Goal: Use online tool/utility: Utilize a website feature to perform a specific function

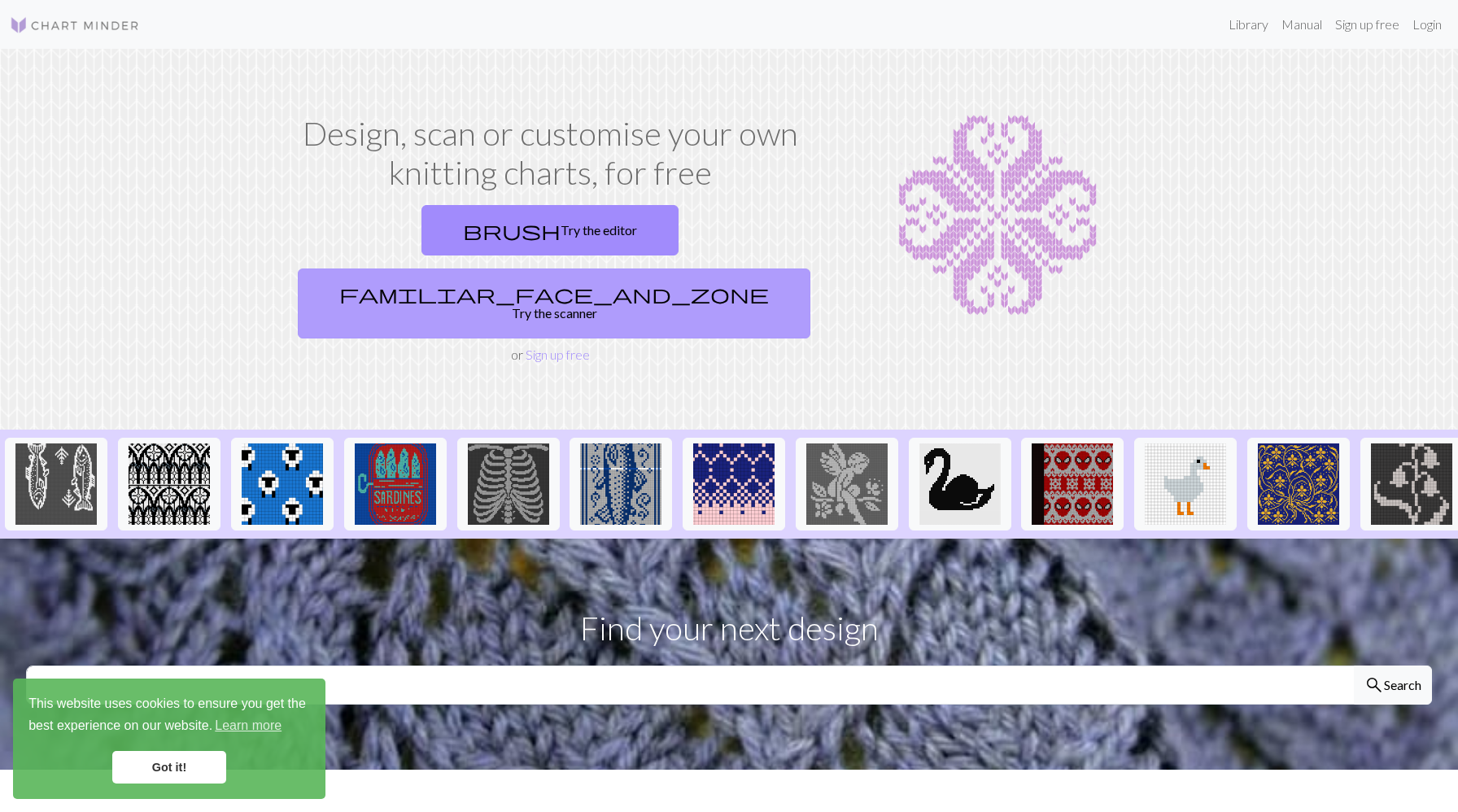
click at [667, 268] on link "familiar_face_and_zone Try the scanner" at bounding box center [554, 303] width 512 height 70
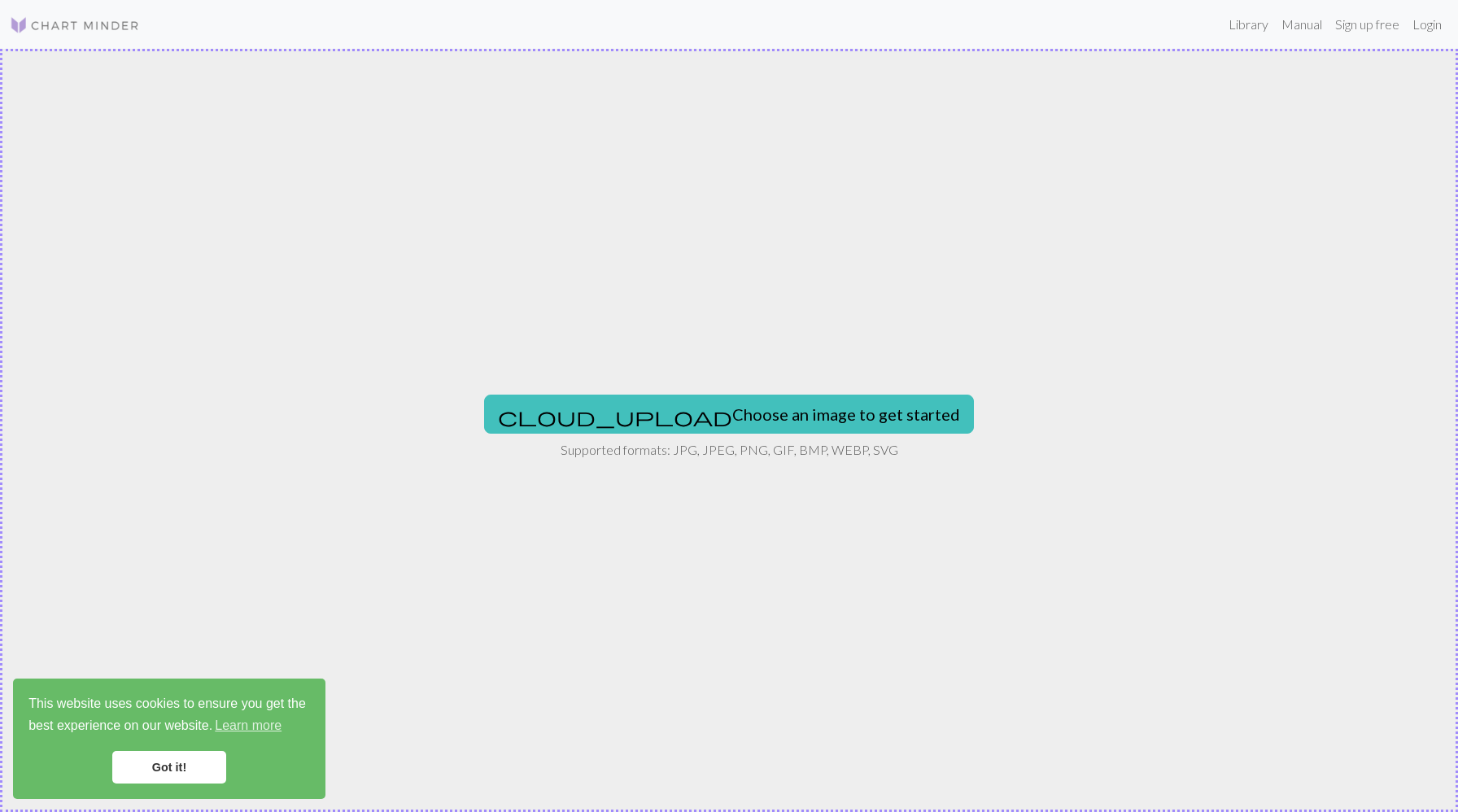
drag, startPoint x: 899, startPoint y: 442, endPoint x: 875, endPoint y: 554, distance: 114.5
click at [875, 554] on div "cloud_upload Choose an image to get started Supported formats: JPG, JPEG, PNG, …" at bounding box center [729, 429] width 1458 height 763
click at [726, 410] on button "cloud_upload Choose an image to get started" at bounding box center [729, 414] width 490 height 39
click at [675, 411] on button "cloud_upload Choose an image to get started" at bounding box center [729, 414] width 490 height 39
click at [701, 406] on button "cloud_upload Choose an image to get started" at bounding box center [729, 414] width 490 height 39
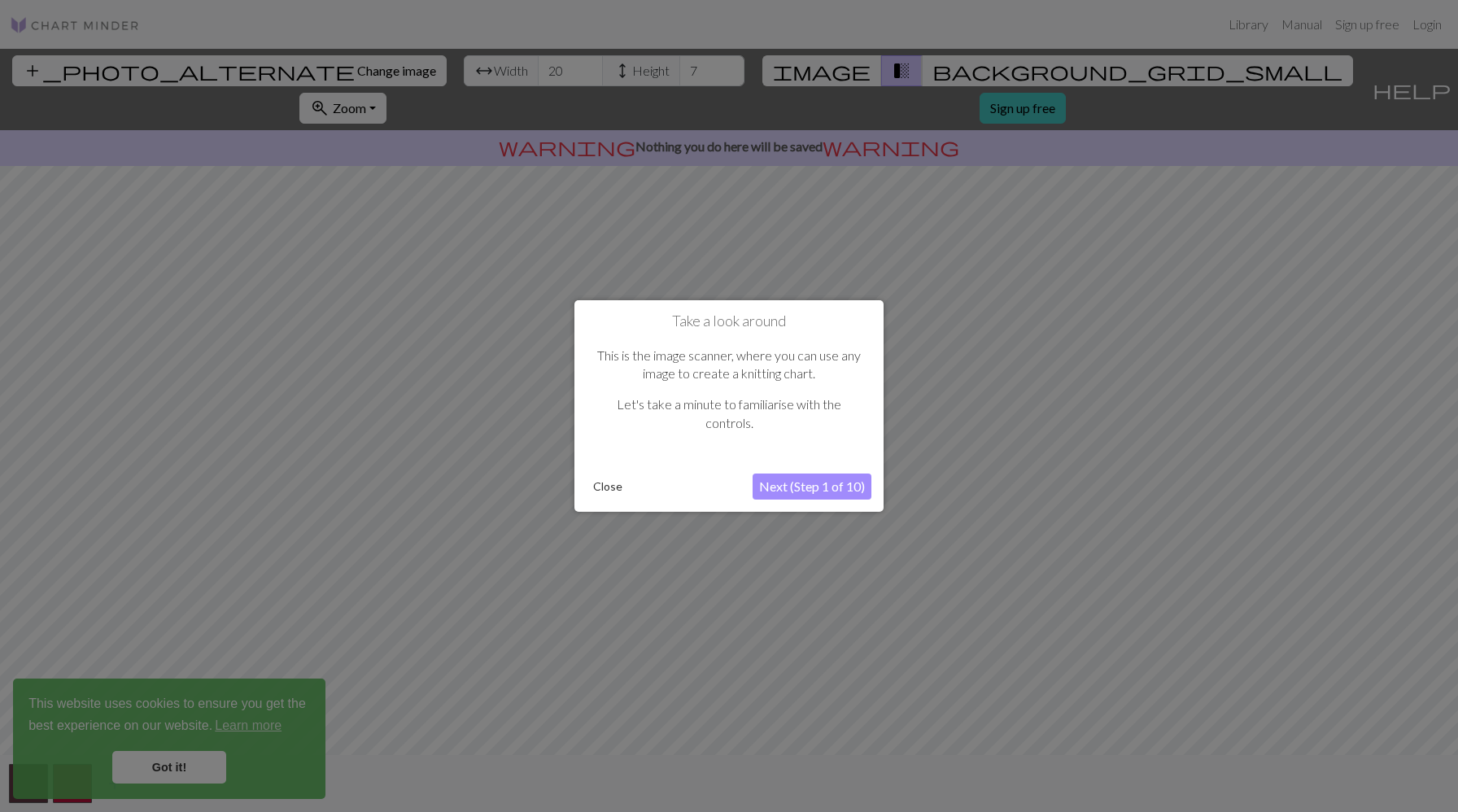
click at [802, 486] on button "Next (Step 1 of 10)" at bounding box center [812, 486] width 118 height 26
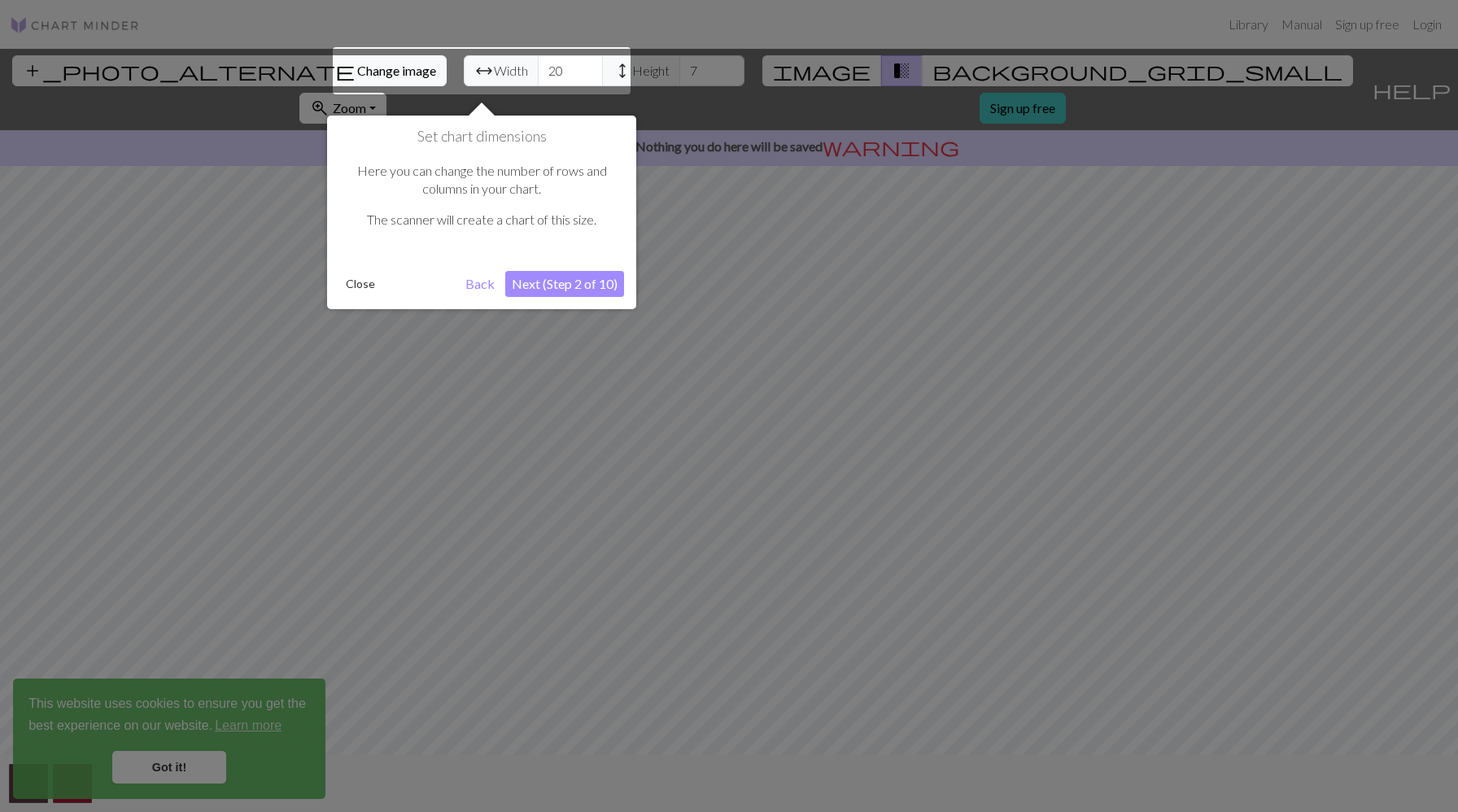
click at [591, 288] on button "Next (Step 2 of 10)" at bounding box center [565, 284] width 118 height 26
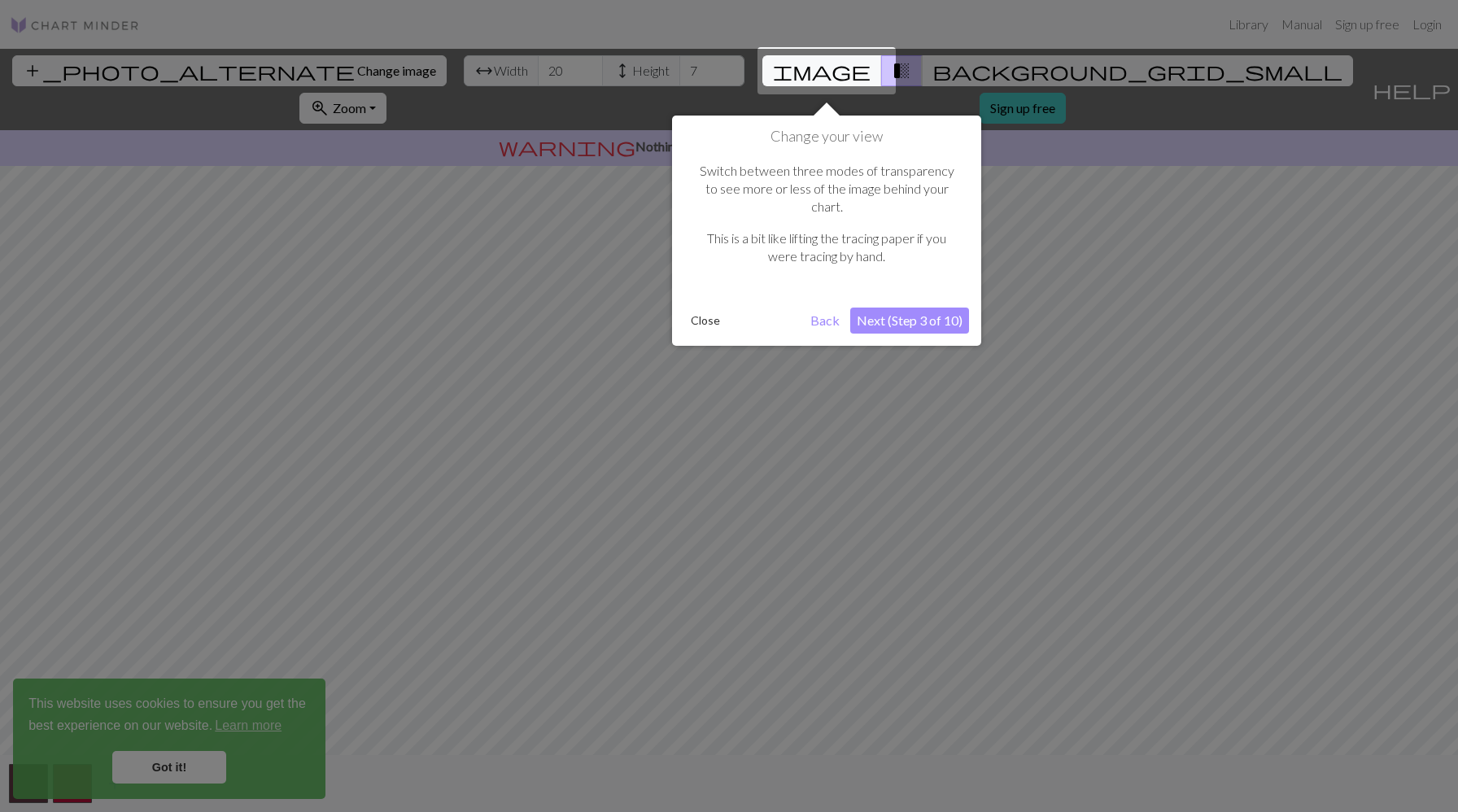
click at [928, 308] on button "Next (Step 3 of 10)" at bounding box center [910, 321] width 118 height 26
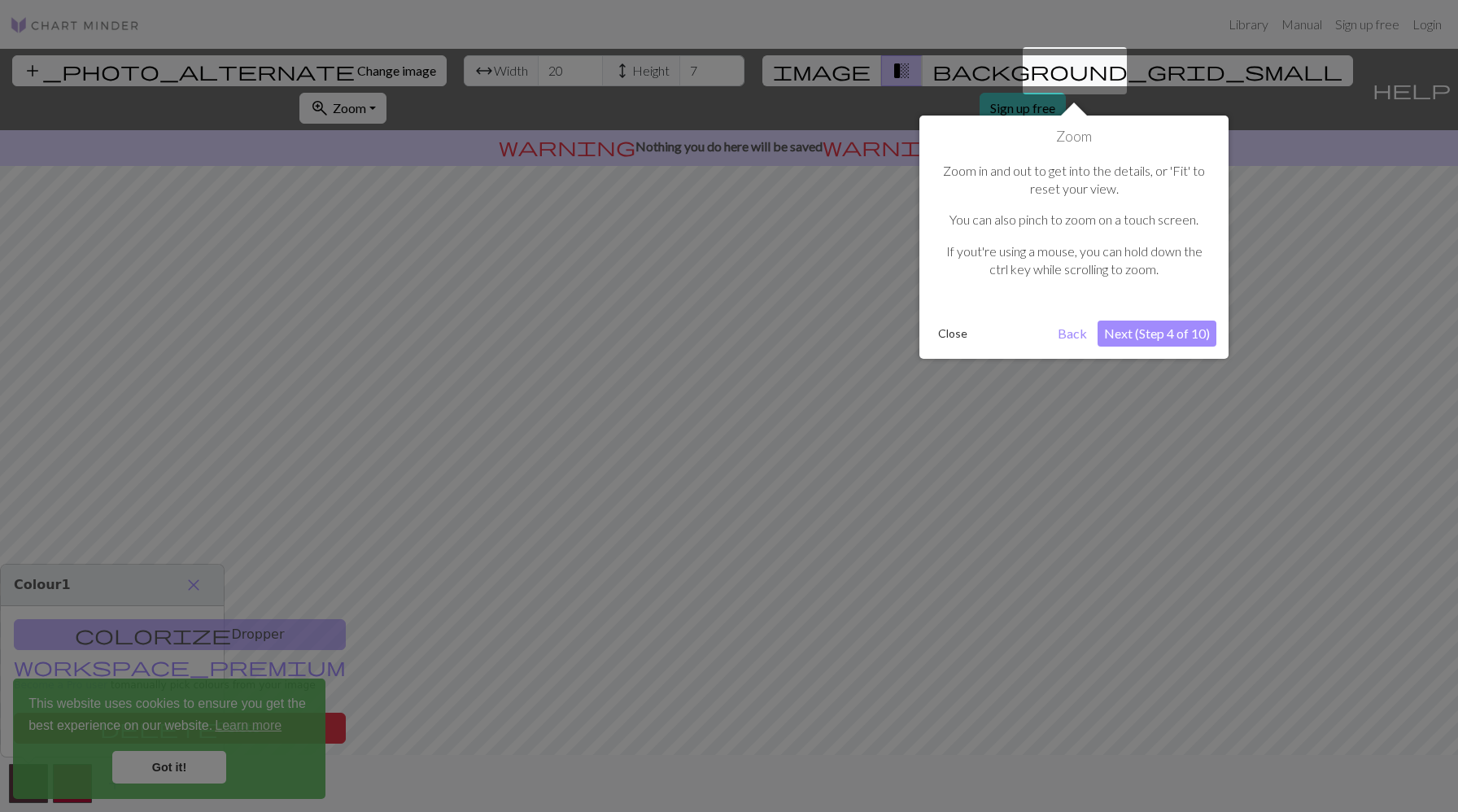
click at [1152, 335] on button "Next (Step 4 of 10)" at bounding box center [1157, 333] width 118 height 26
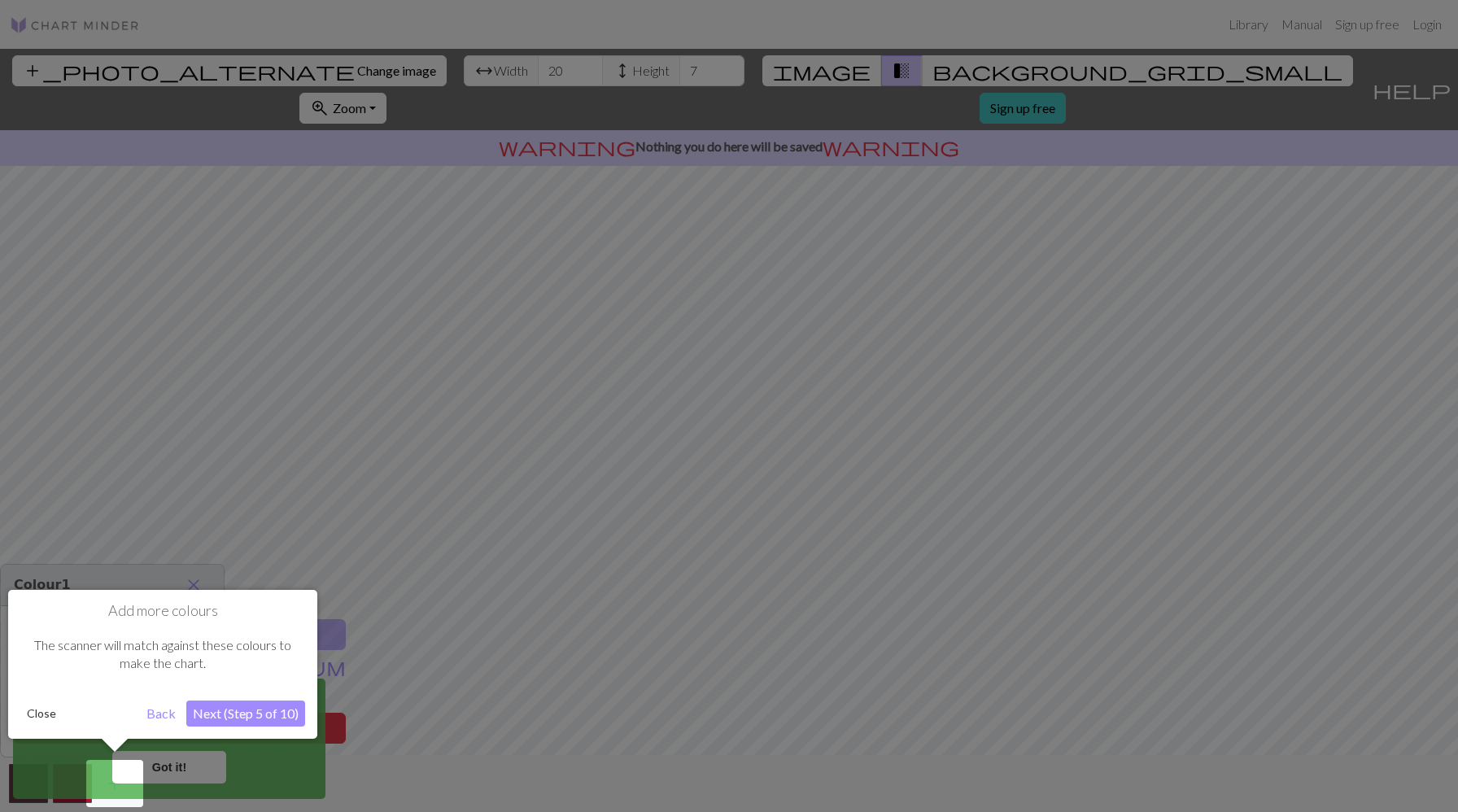
click at [250, 716] on button "Next (Step 5 of 10)" at bounding box center [246, 713] width 118 height 26
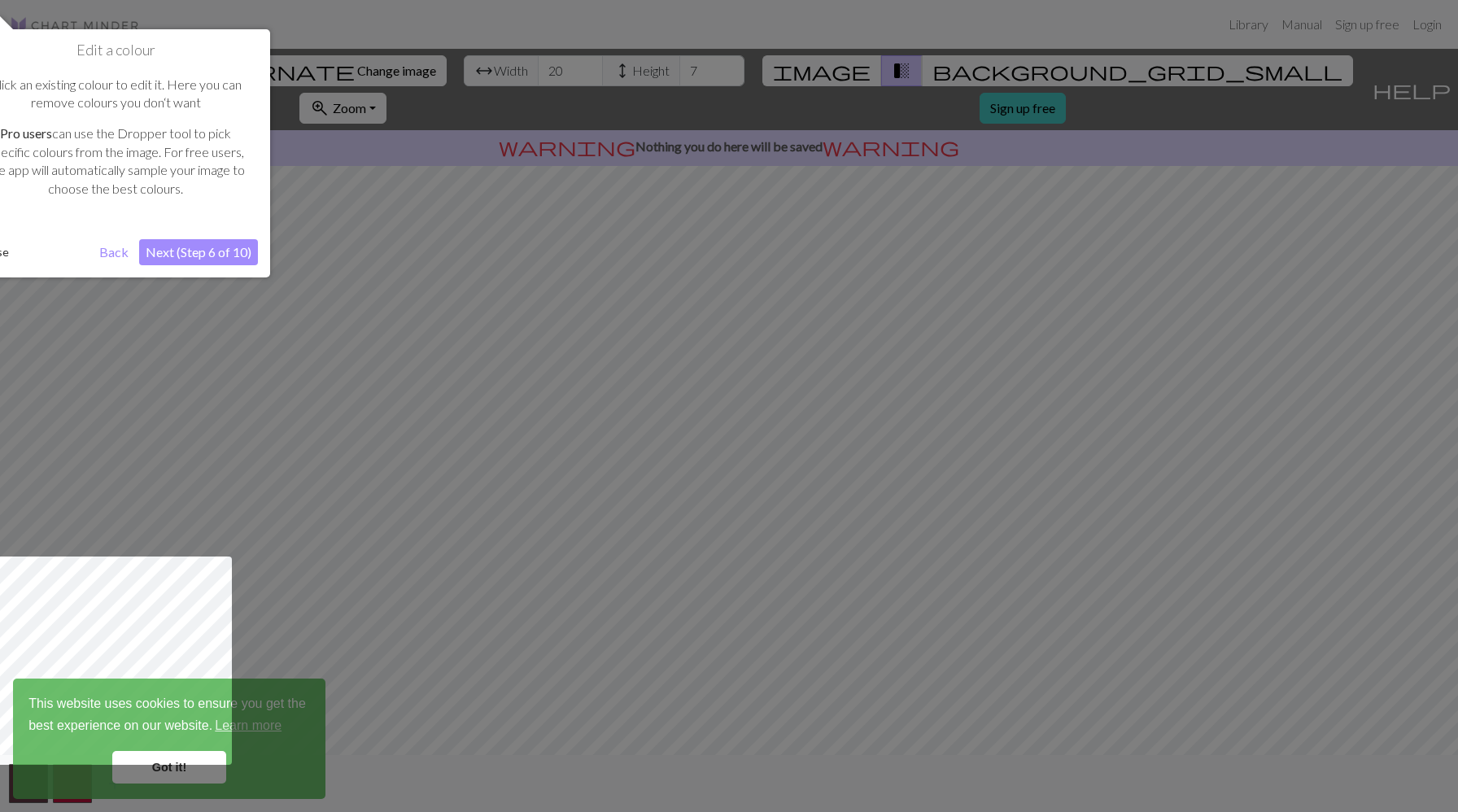
click at [214, 261] on button "Next (Step 6 of 10)" at bounding box center [198, 252] width 118 height 26
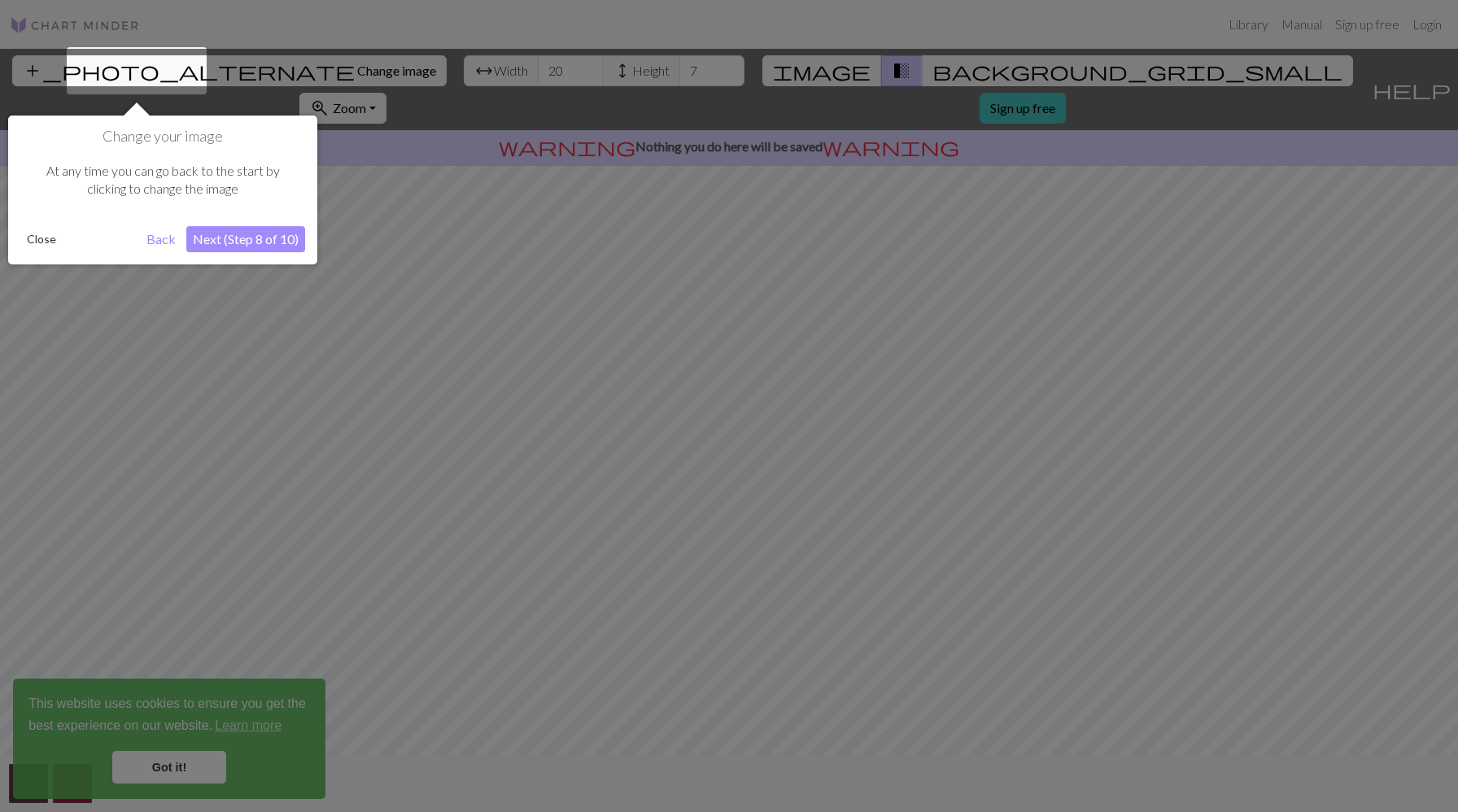
click at [35, 244] on button "Close" at bounding box center [41, 239] width 42 height 25
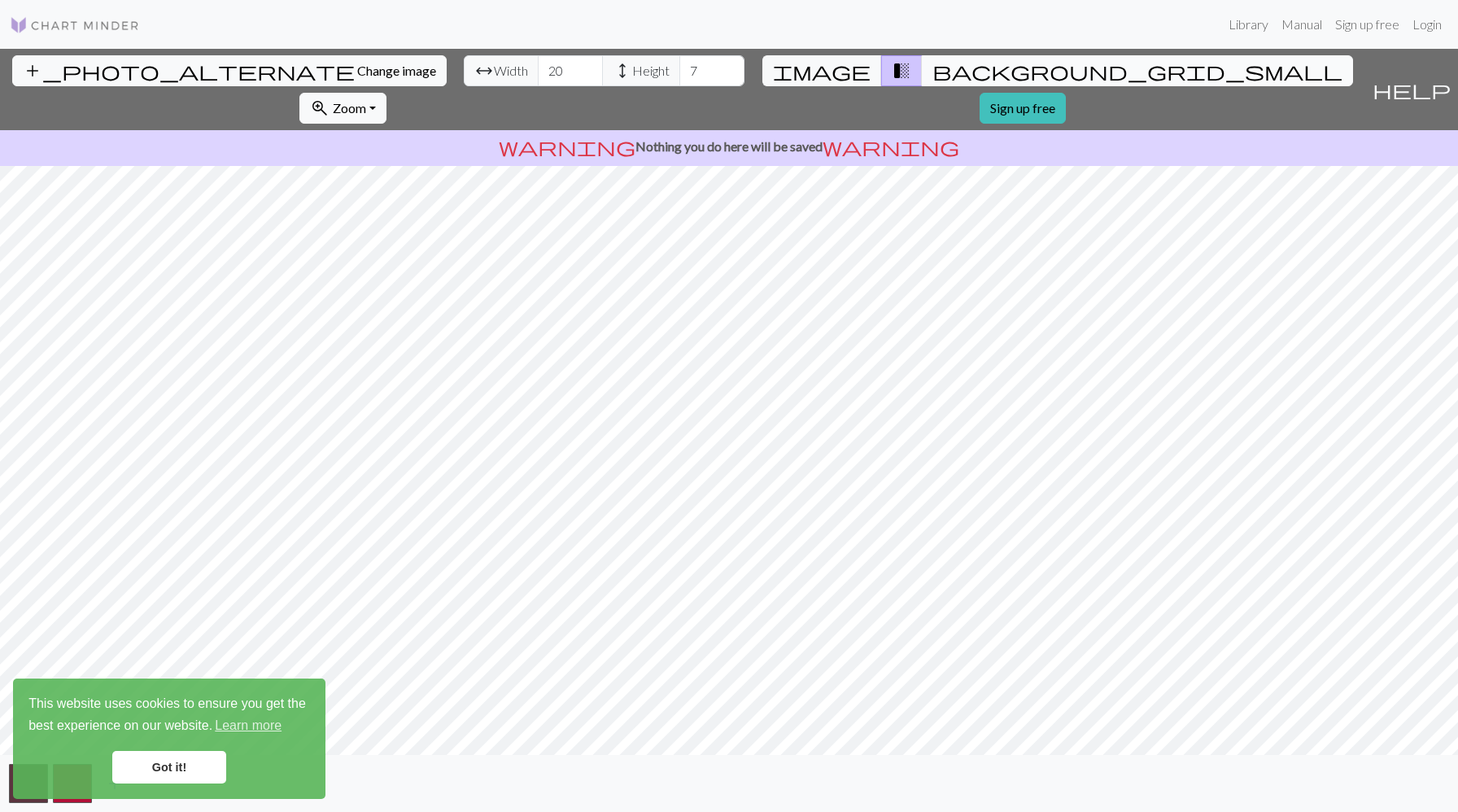
click at [922, 59] on button "background_grid_small" at bounding box center [1137, 70] width 431 height 31
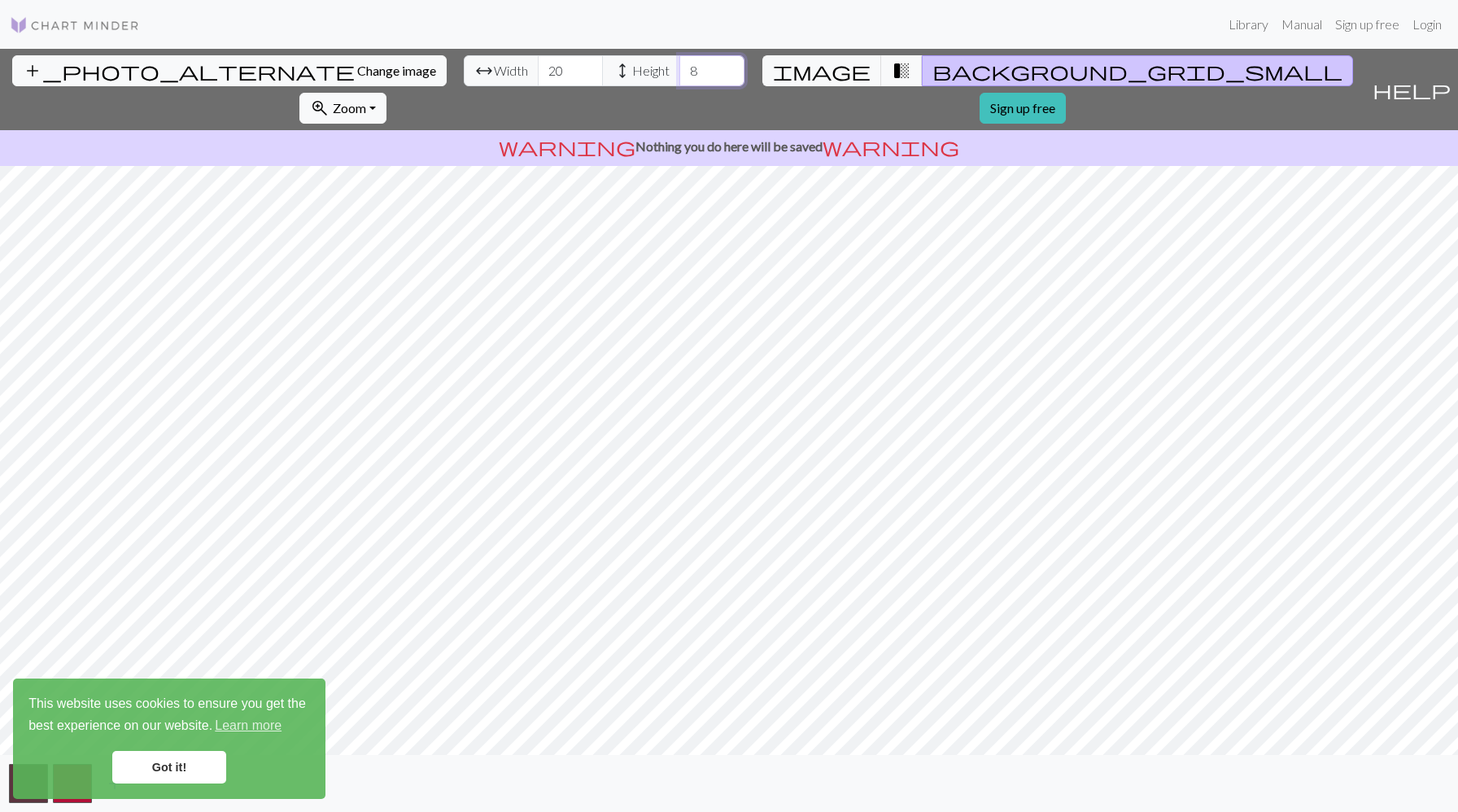
click at [679, 65] on input "8" at bounding box center [712, 70] width 65 height 31
click at [679, 65] on input "9" at bounding box center [712, 70] width 65 height 31
click at [679, 65] on input "10" at bounding box center [712, 70] width 65 height 31
click at [679, 65] on input "11" at bounding box center [712, 70] width 65 height 31
click at [679, 65] on input "12" at bounding box center [712, 70] width 65 height 31
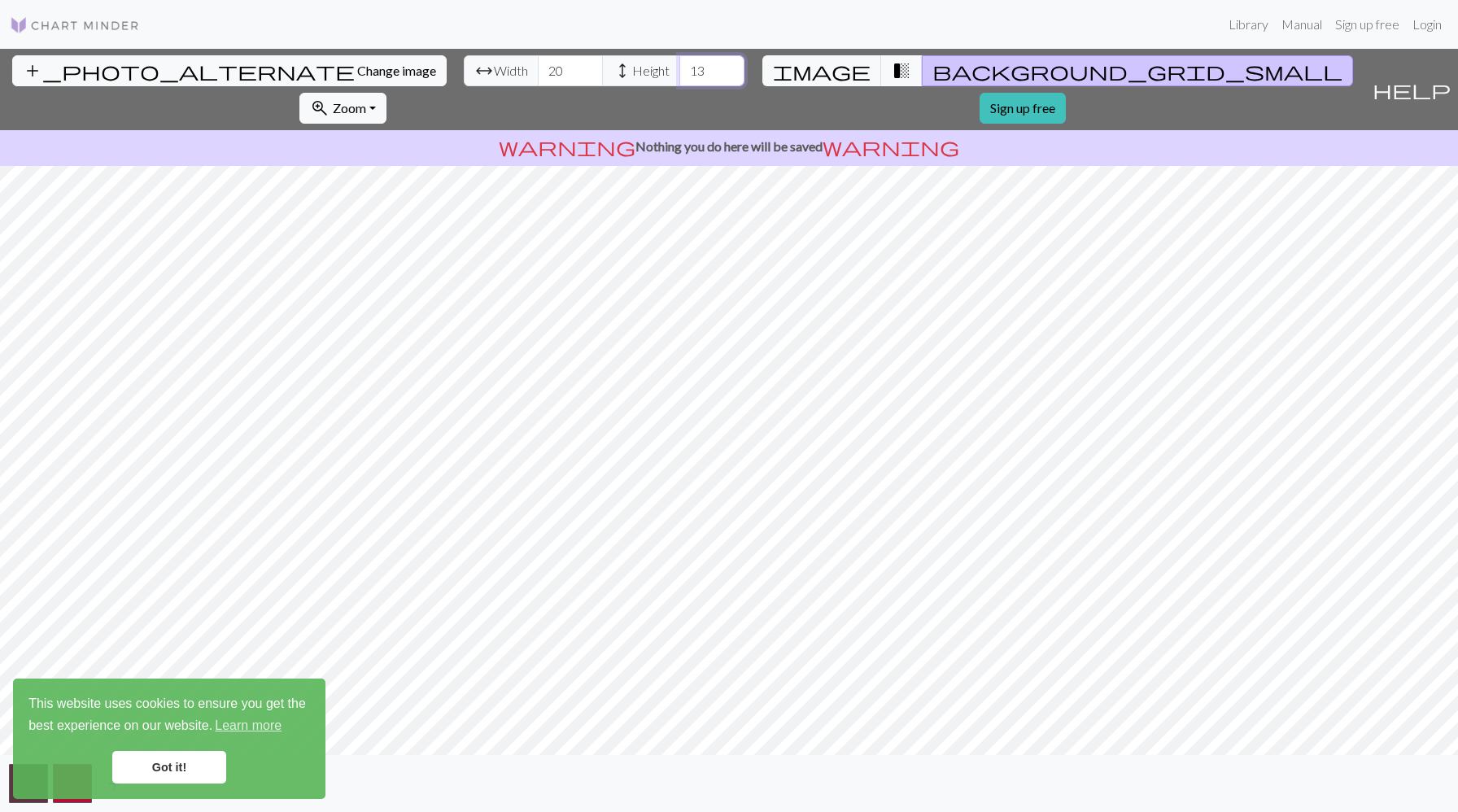
click at [679, 65] on input "13" at bounding box center [712, 70] width 65 height 31
click at [679, 65] on input "14" at bounding box center [712, 70] width 65 height 31
click at [679, 65] on input "15" at bounding box center [712, 70] width 65 height 31
click at [679, 65] on input "16" at bounding box center [712, 70] width 65 height 31
click at [679, 65] on input "17" at bounding box center [712, 70] width 65 height 31
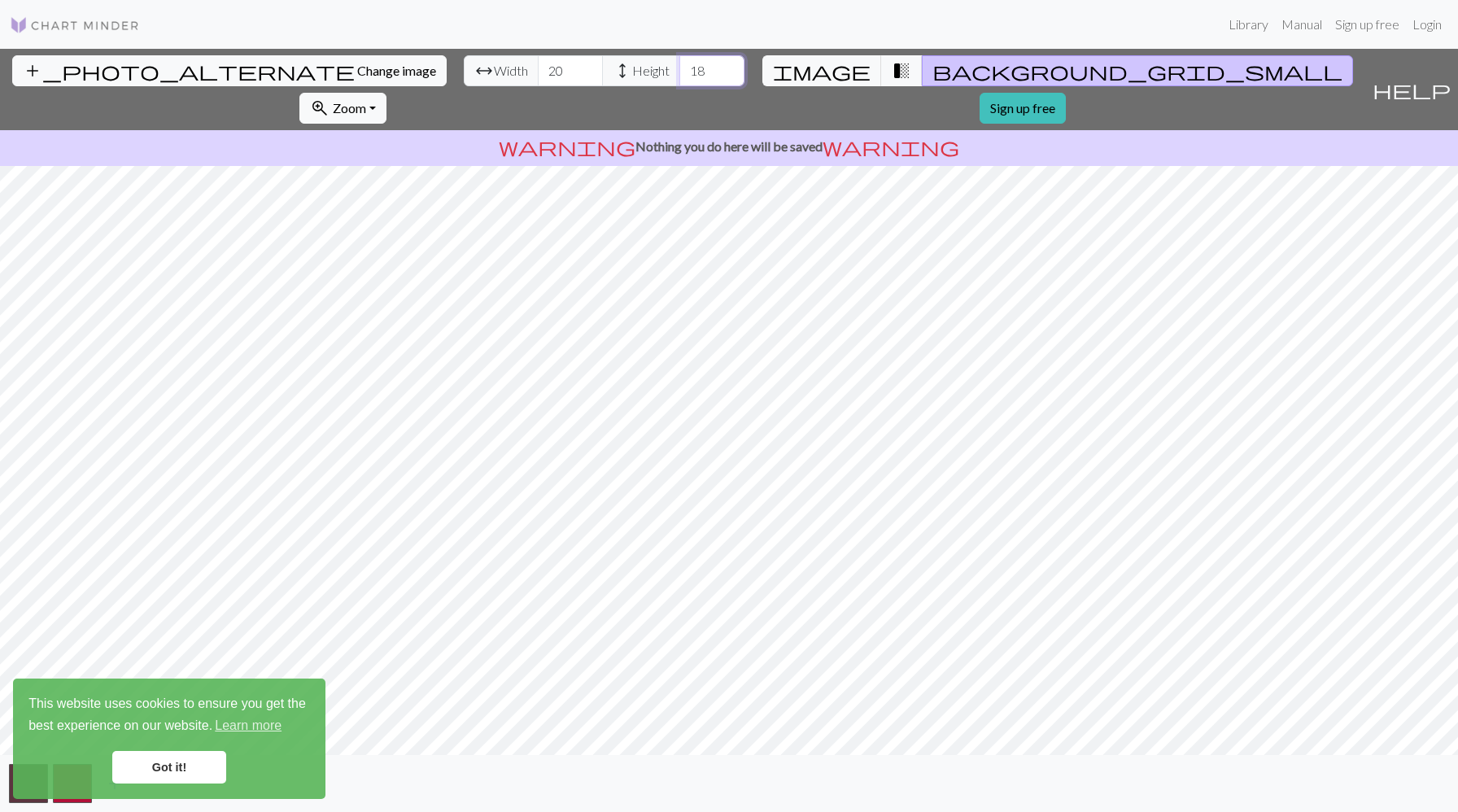
click at [679, 65] on input "18" at bounding box center [712, 70] width 65 height 31
click at [679, 65] on input "19" at bounding box center [712, 70] width 65 height 31
click at [679, 65] on input "20" at bounding box center [712, 70] width 65 height 31
click at [679, 65] on input "21" at bounding box center [712, 70] width 65 height 31
click at [679, 65] on input "22" at bounding box center [712, 70] width 65 height 31
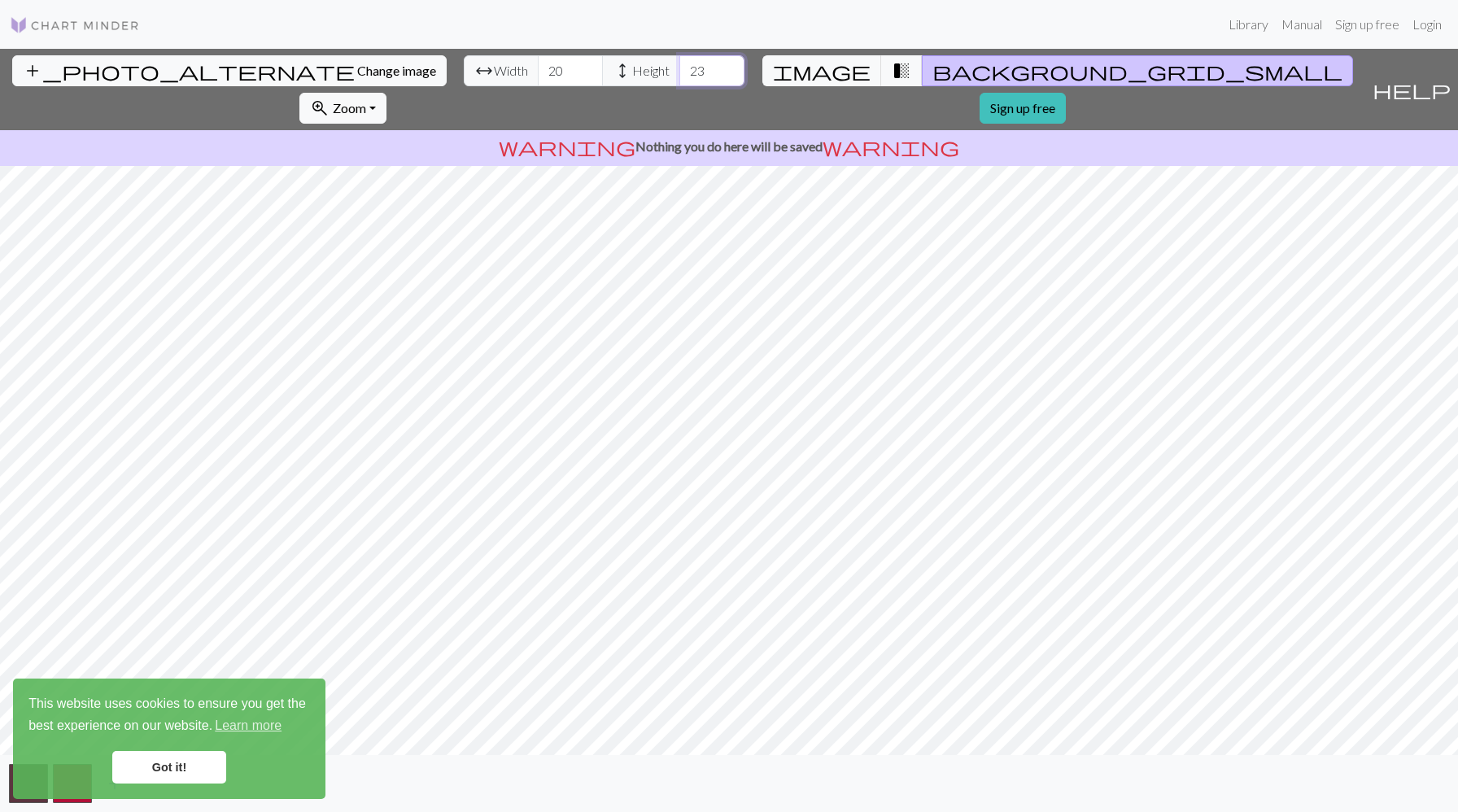
click at [679, 65] on input "23" at bounding box center [712, 70] width 65 height 31
click at [679, 65] on input "24" at bounding box center [712, 70] width 65 height 31
click at [679, 65] on input "25" at bounding box center [712, 70] width 65 height 31
click at [679, 65] on input "26" at bounding box center [712, 70] width 65 height 31
click at [679, 65] on input "27" at bounding box center [712, 70] width 65 height 31
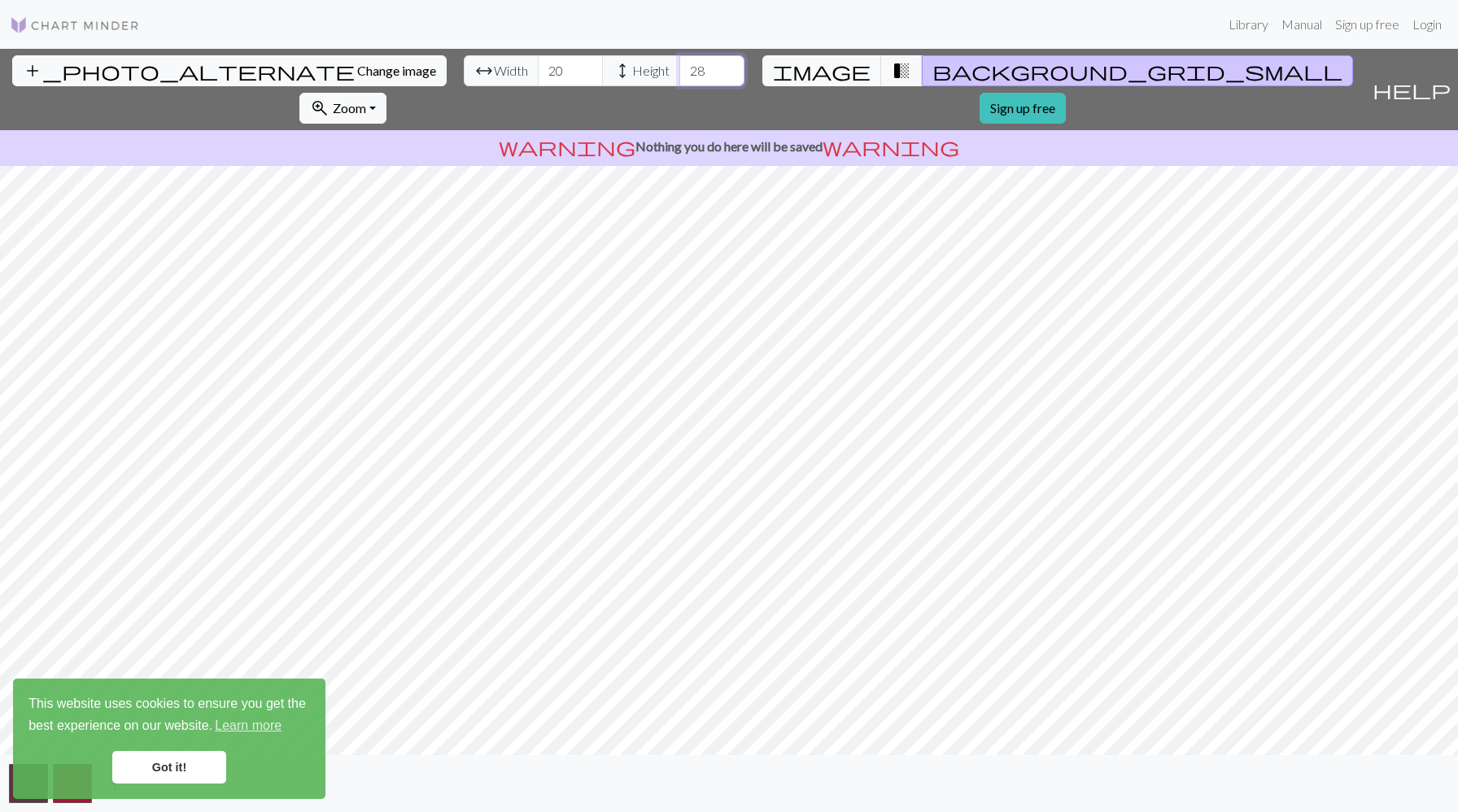
click at [679, 65] on input "28" at bounding box center [712, 70] width 65 height 31
click at [679, 65] on input "29" at bounding box center [712, 70] width 65 height 31
click at [679, 65] on input "30" at bounding box center [712, 70] width 65 height 31
click at [679, 65] on input "31" at bounding box center [712, 70] width 65 height 31
click at [679, 65] on input "32" at bounding box center [712, 70] width 65 height 31
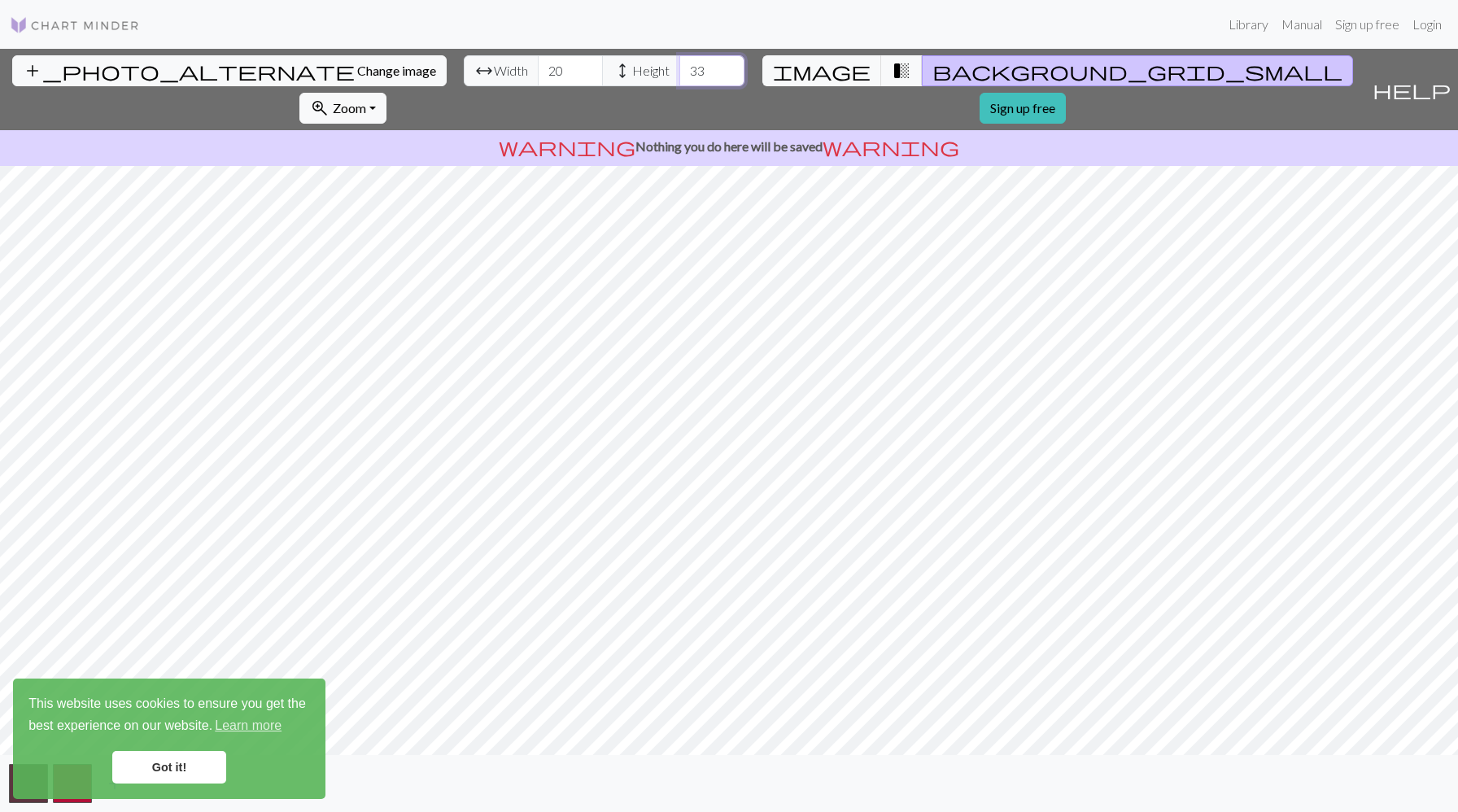
click at [679, 65] on input "33" at bounding box center [712, 70] width 65 height 31
click at [679, 65] on input "34" at bounding box center [712, 70] width 65 height 31
click at [679, 65] on input "35" at bounding box center [712, 70] width 65 height 31
click at [679, 76] on input "34" at bounding box center [712, 70] width 65 height 31
click at [679, 76] on input "33" at bounding box center [712, 70] width 65 height 31
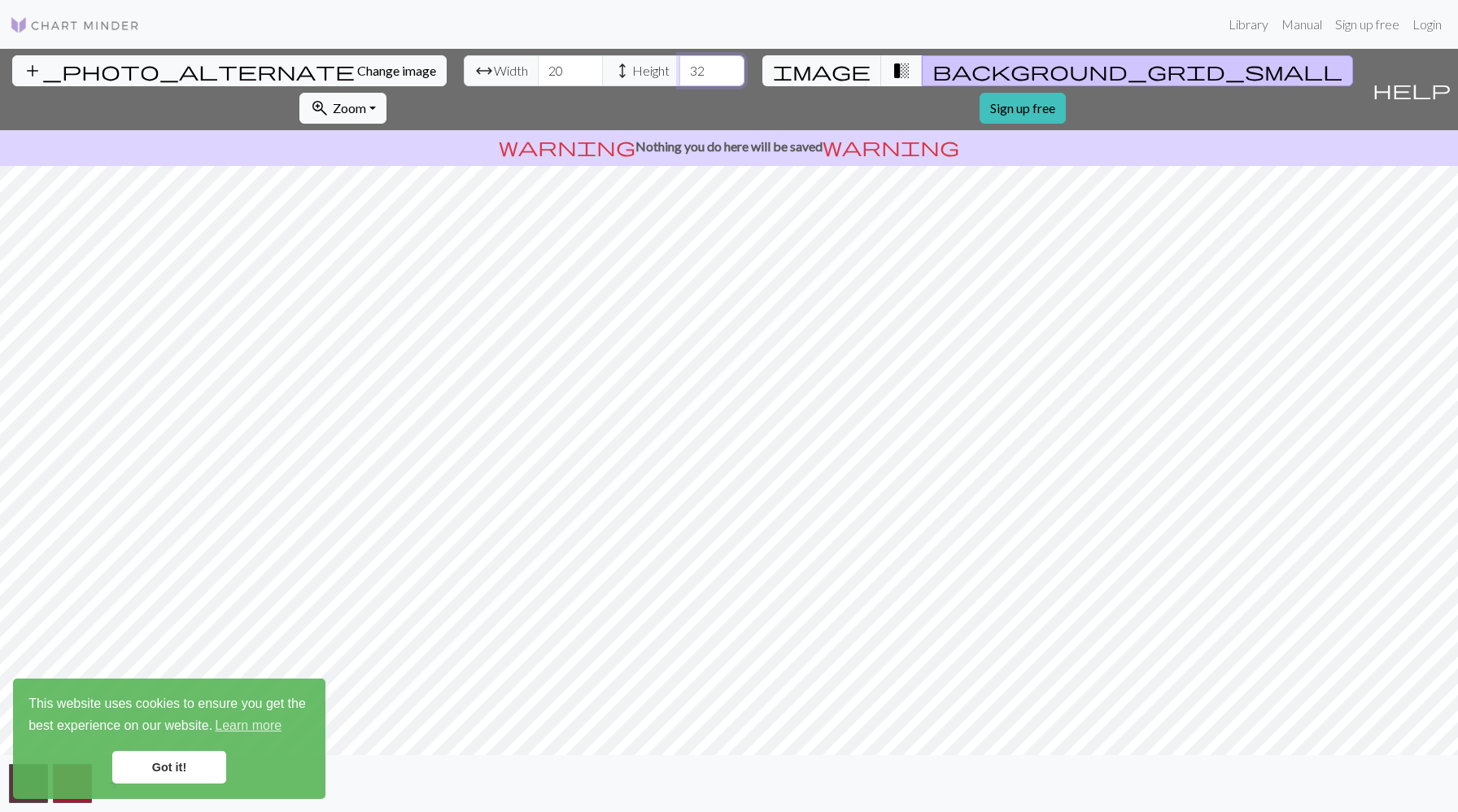
click at [679, 76] on input "32" at bounding box center [712, 70] width 65 height 31
click at [679, 76] on input "31" at bounding box center [712, 70] width 65 height 31
click at [679, 76] on input "30" at bounding box center [712, 70] width 65 height 31
click at [679, 76] on input "29" at bounding box center [712, 70] width 65 height 31
click at [679, 76] on input "28" at bounding box center [712, 70] width 65 height 31
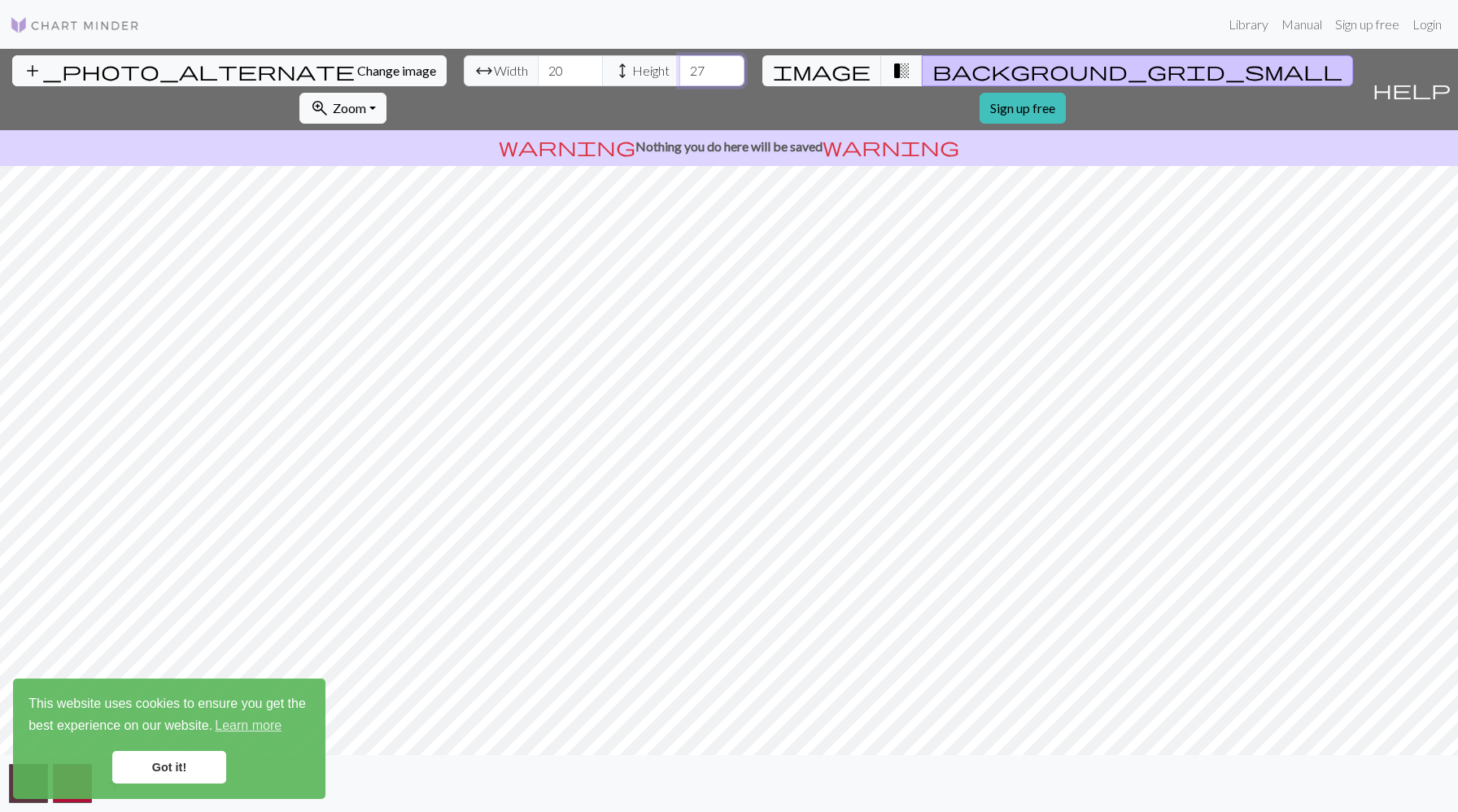
click at [679, 76] on input "27" at bounding box center [712, 70] width 65 height 31
click at [679, 76] on input "26" at bounding box center [712, 70] width 65 height 31
click at [679, 76] on input "25" at bounding box center [712, 70] width 65 height 31
click at [679, 76] on input "24" at bounding box center [712, 70] width 65 height 31
click at [679, 76] on input "23" at bounding box center [712, 70] width 65 height 31
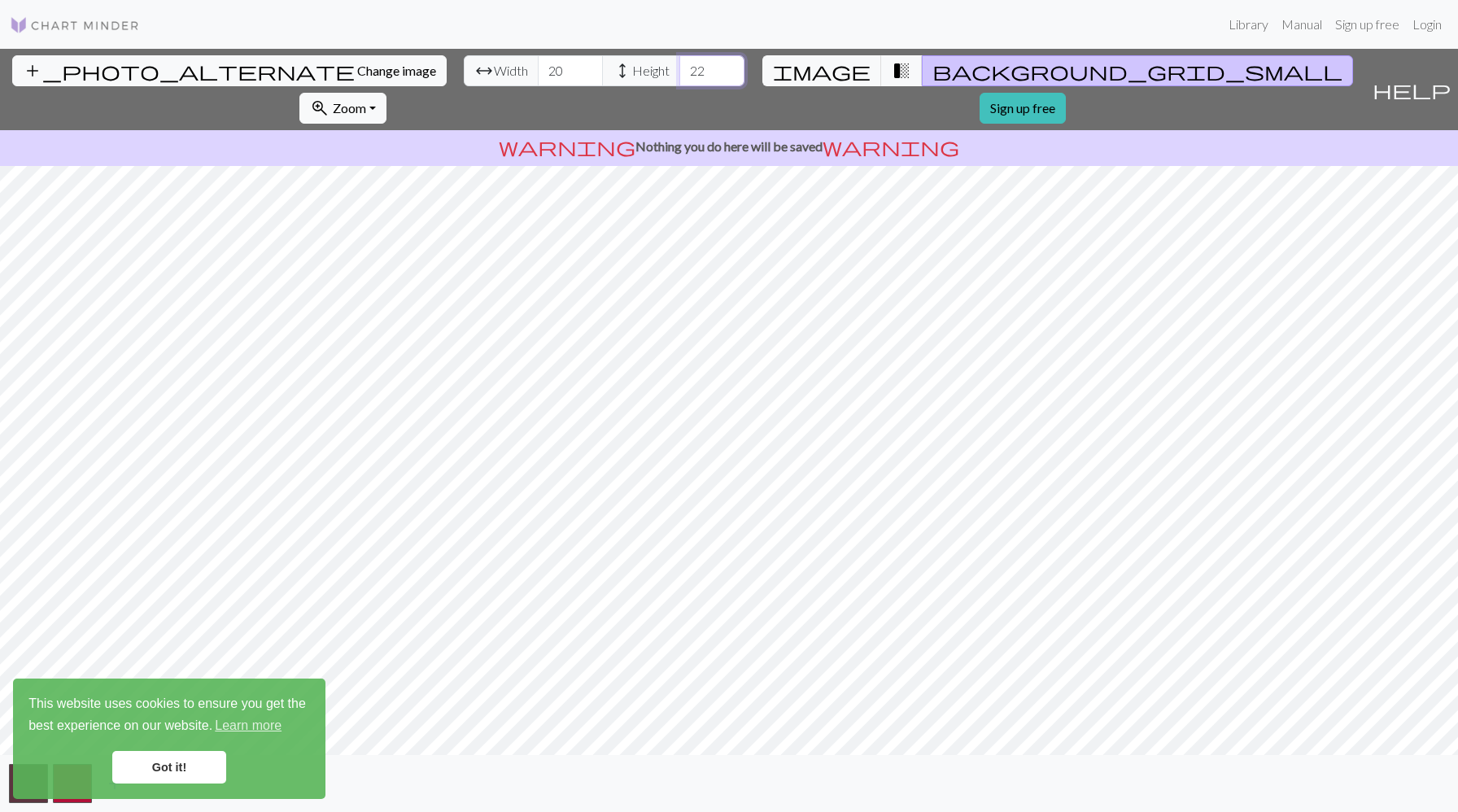
click at [679, 76] on input "22" at bounding box center [712, 70] width 65 height 31
click at [679, 76] on input "21" at bounding box center [712, 70] width 65 height 31
type input "15"
click at [679, 76] on input "15" at bounding box center [712, 70] width 65 height 31
click at [538, 70] on input "21" at bounding box center [571, 70] width 65 height 31
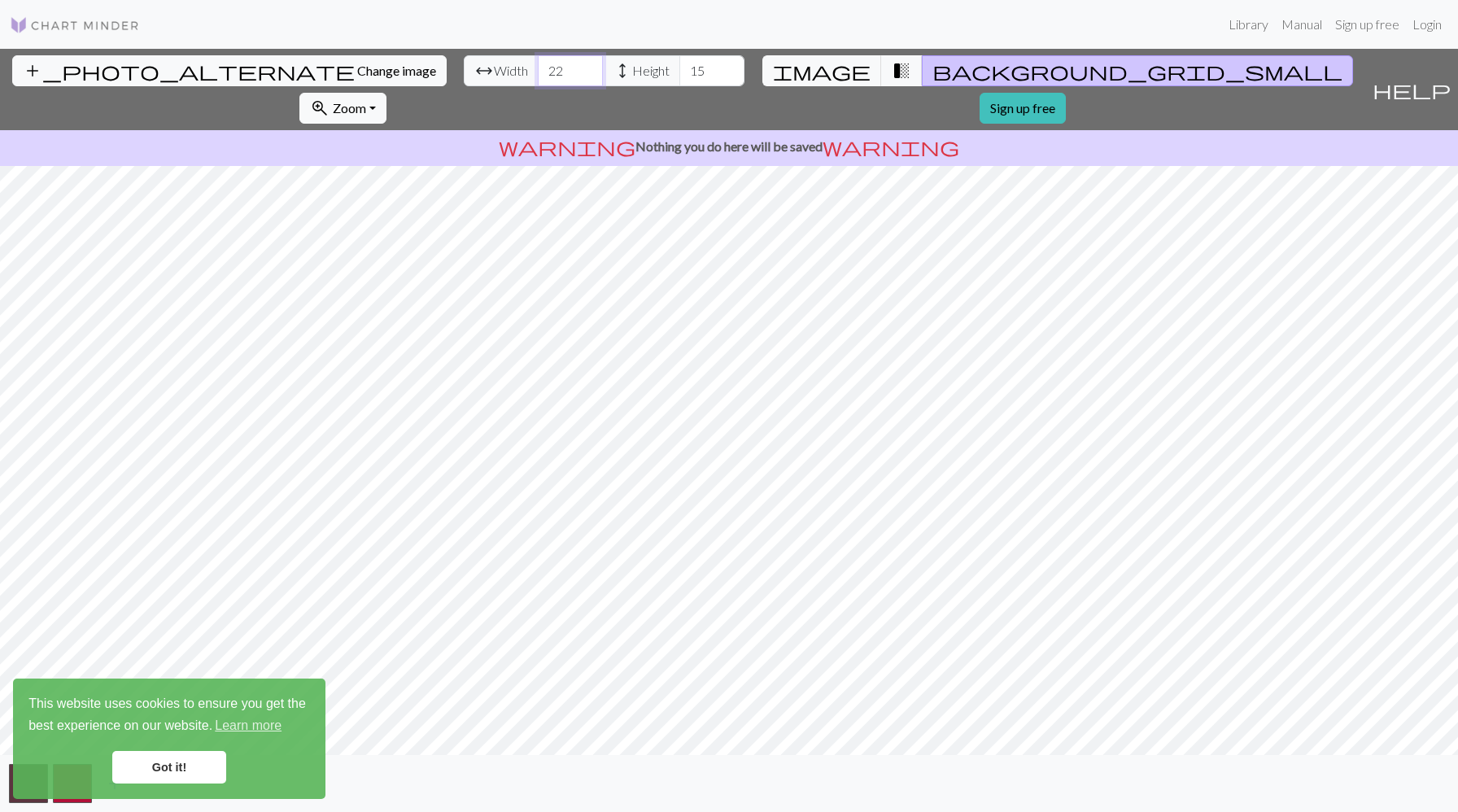
click at [538, 69] on input "22" at bounding box center [571, 70] width 65 height 31
click at [538, 69] on input "23" at bounding box center [571, 70] width 65 height 31
click at [538, 69] on input "24" at bounding box center [571, 70] width 65 height 31
click at [538, 69] on input "25" at bounding box center [571, 70] width 65 height 31
click at [538, 69] on input "26" at bounding box center [571, 70] width 65 height 31
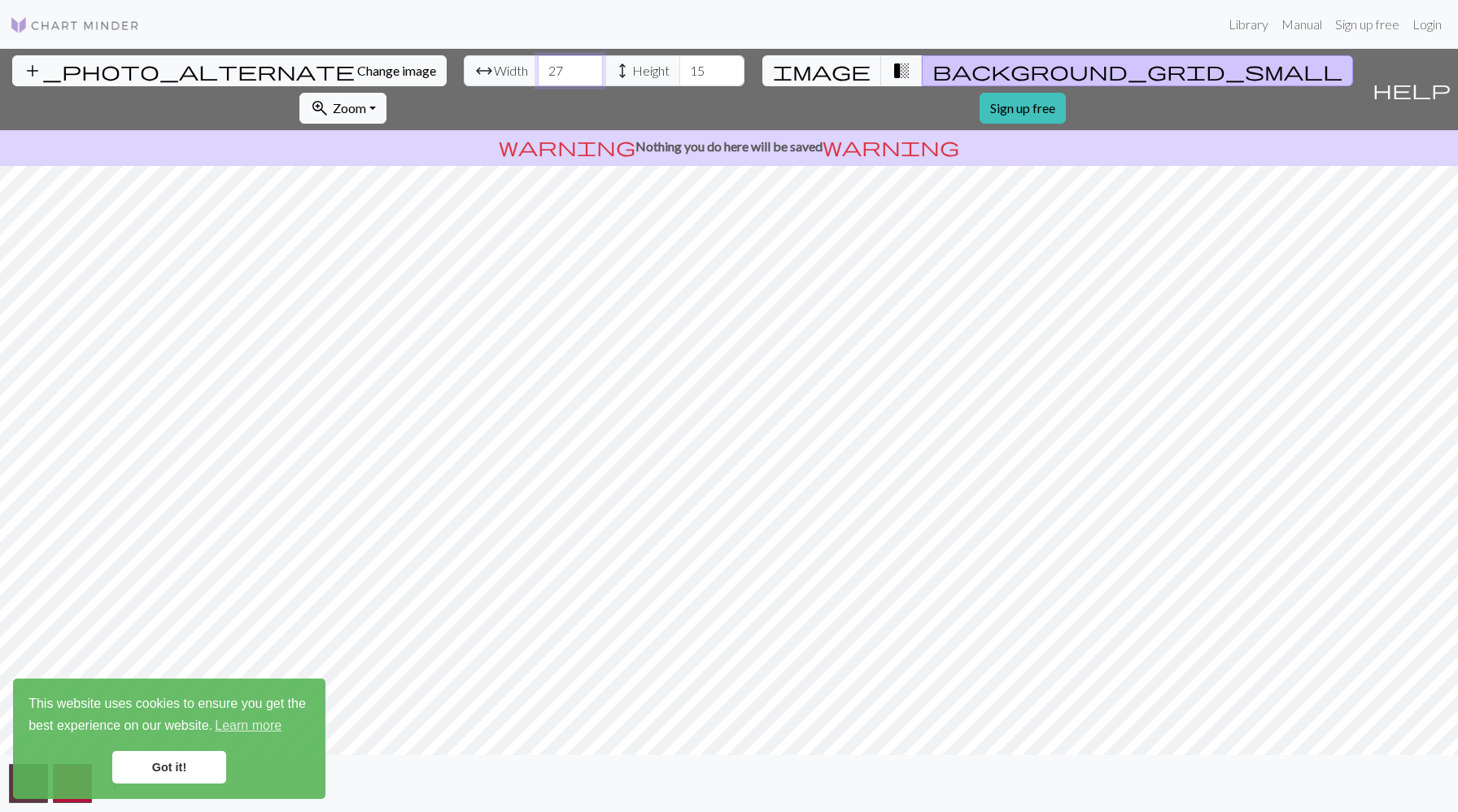
click at [538, 69] on input "27" at bounding box center [571, 70] width 65 height 31
click at [538, 69] on input "28" at bounding box center [571, 70] width 65 height 31
click at [538, 69] on input "29" at bounding box center [571, 70] width 65 height 31
click at [538, 69] on input "30" at bounding box center [571, 70] width 65 height 31
click at [538, 69] on input "31" at bounding box center [571, 70] width 65 height 31
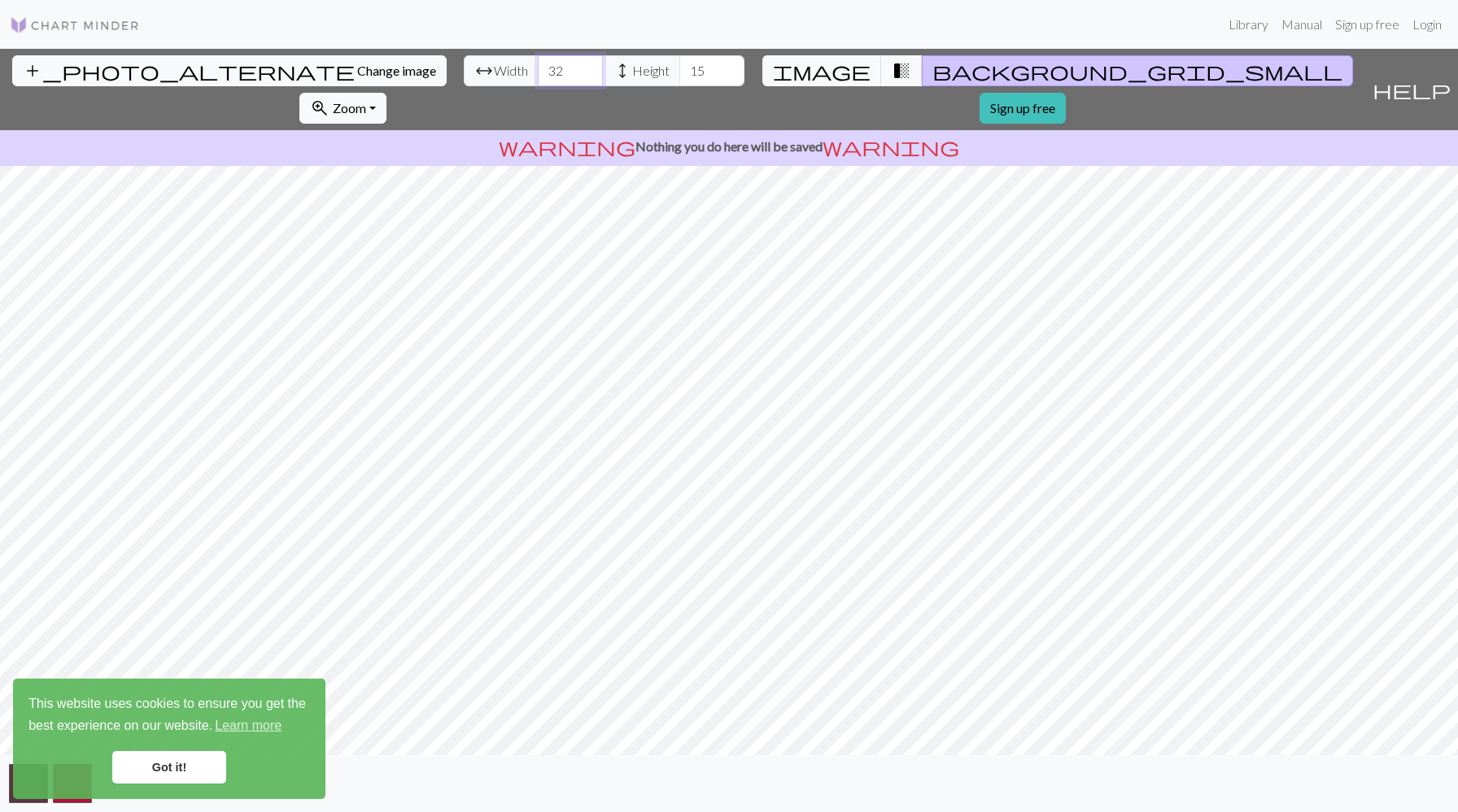
click at [538, 69] on input "32" at bounding box center [571, 70] width 65 height 31
click at [882, 72] on button "transition_fade" at bounding box center [902, 70] width 41 height 31
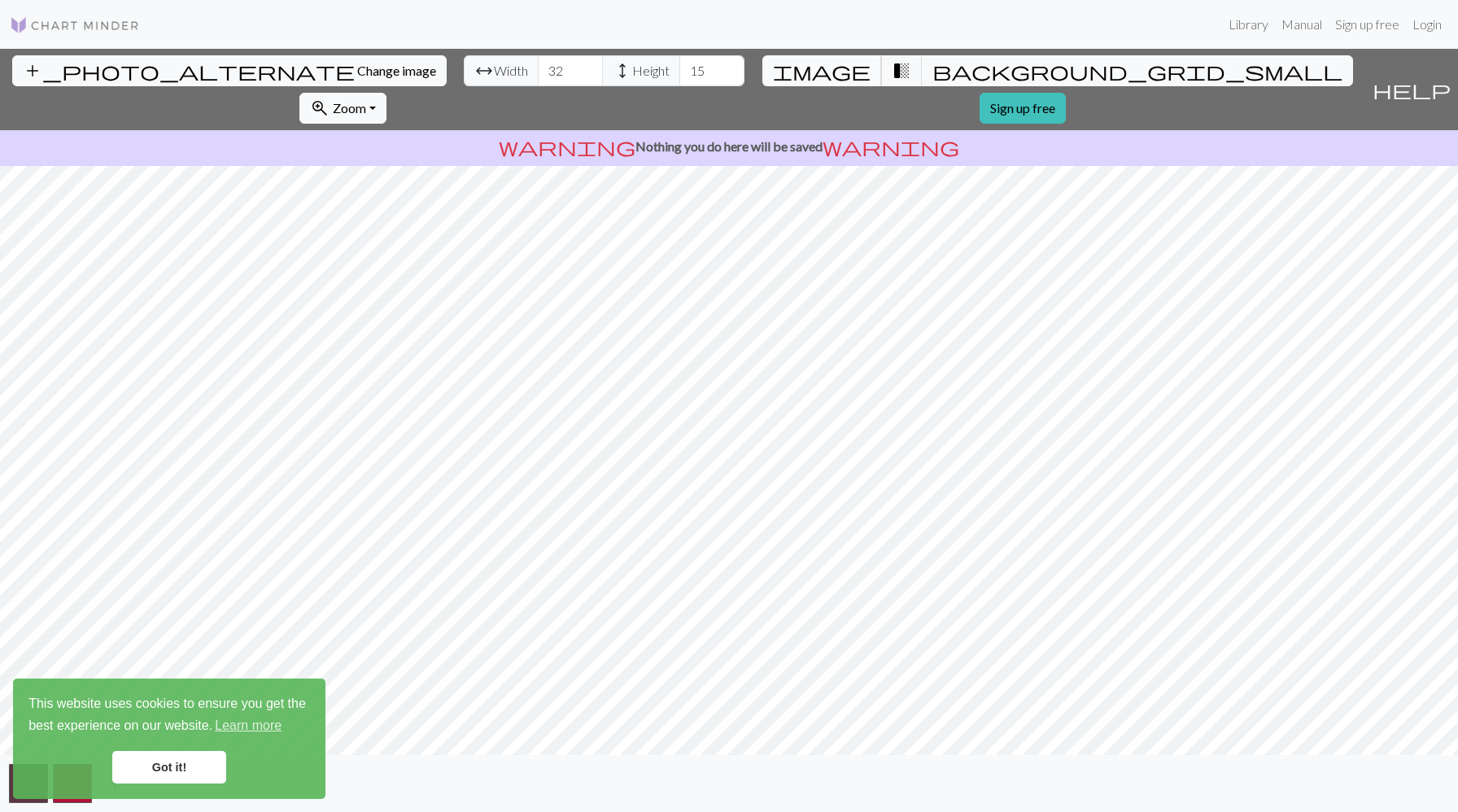
click at [781, 58] on button "image" at bounding box center [822, 70] width 119 height 31
click at [387, 93] on button "zoom_in Zoom Zoom" at bounding box center [343, 108] width 87 height 31
click at [428, 131] on button "Fit all" at bounding box center [364, 144] width 128 height 26
click at [538, 68] on input "32" at bounding box center [571, 70] width 65 height 31
click at [538, 68] on input "33" at bounding box center [571, 70] width 65 height 31
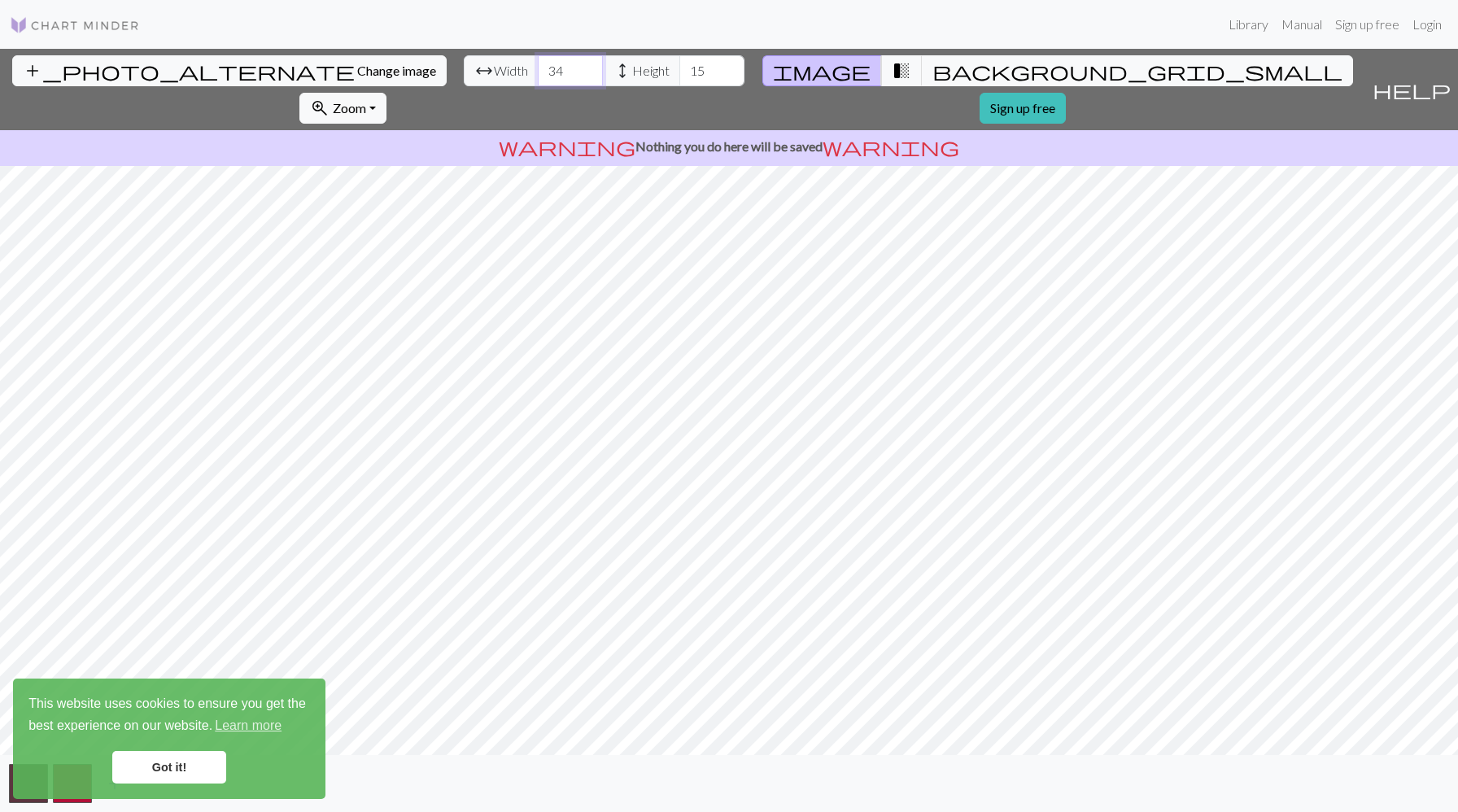
click at [538, 68] on input "34" at bounding box center [571, 70] width 65 height 31
click at [538, 68] on input "35" at bounding box center [571, 70] width 65 height 31
click at [538, 68] on input "36" at bounding box center [571, 70] width 65 height 31
click at [538, 77] on input "35" at bounding box center [571, 70] width 65 height 31
type input "36"
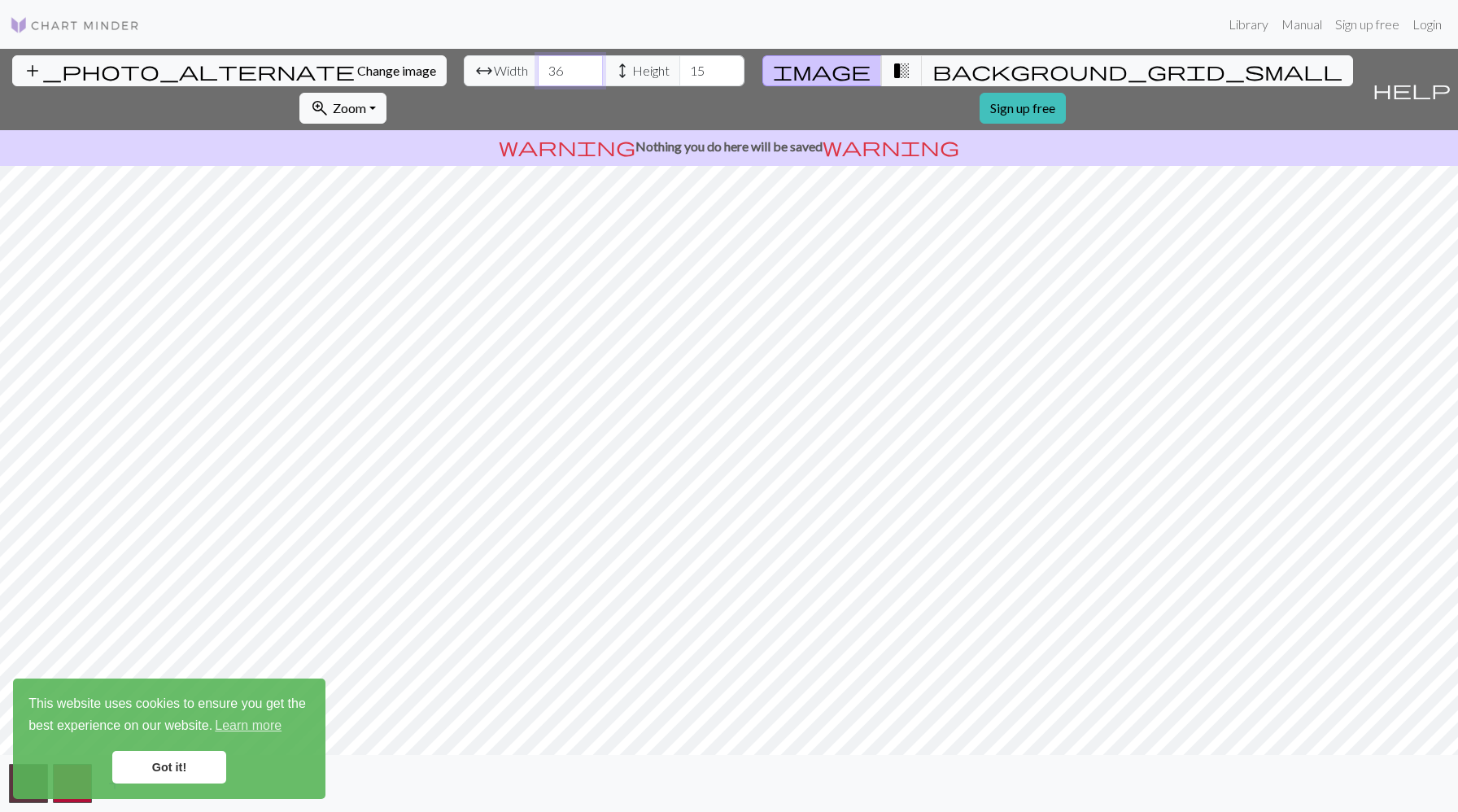
click at [538, 64] on input "36" at bounding box center [571, 70] width 65 height 31
click at [633, 70] on span "Height" at bounding box center [652, 71] width 38 height 20
click at [613, 76] on span "height" at bounding box center [623, 70] width 20 height 23
click at [357, 68] on span "Change image" at bounding box center [397, 70] width 79 height 16
